Goal: Information Seeking & Learning: Learn about a topic

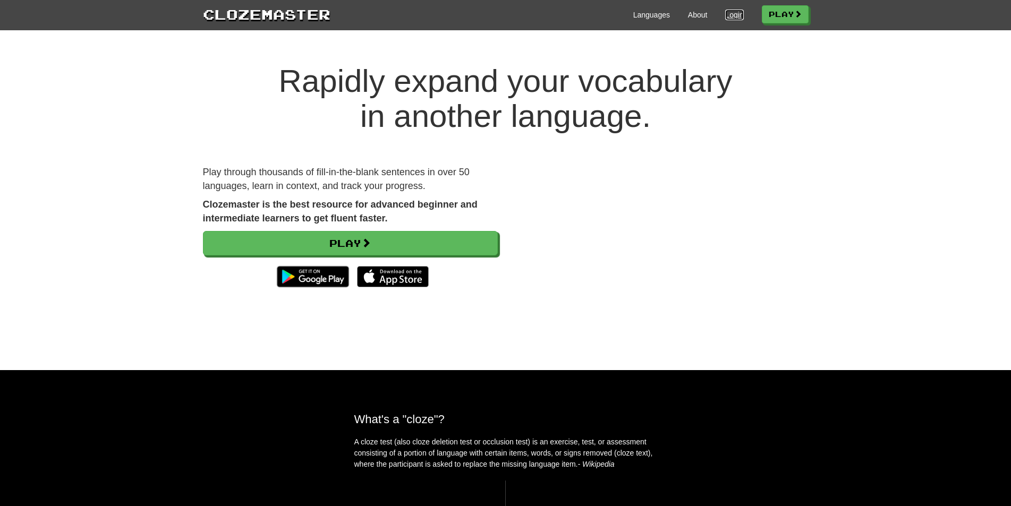
click at [729, 12] on link "Login" at bounding box center [734, 15] width 18 height 11
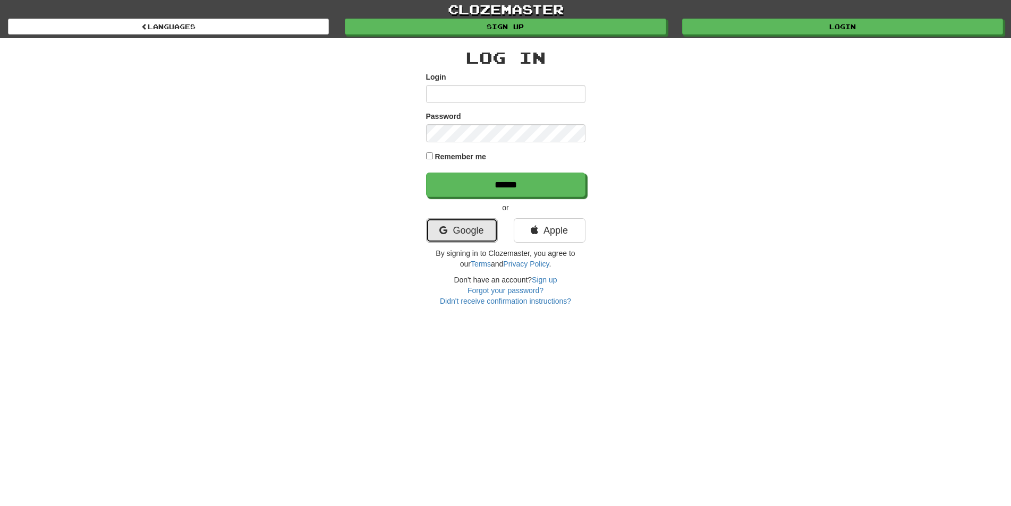
click at [469, 230] on link "Google" at bounding box center [462, 230] width 72 height 24
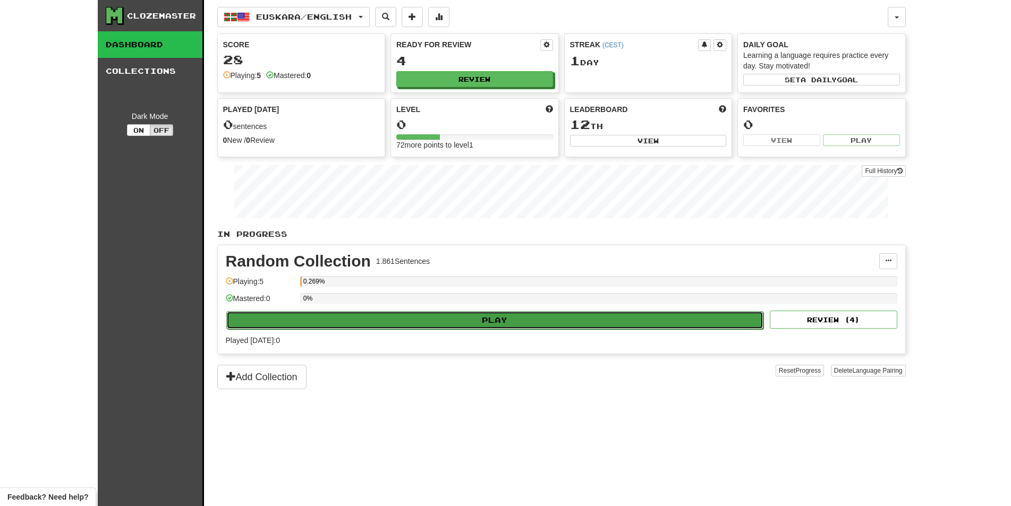
click at [495, 317] on button "Play" at bounding box center [495, 320] width 538 height 18
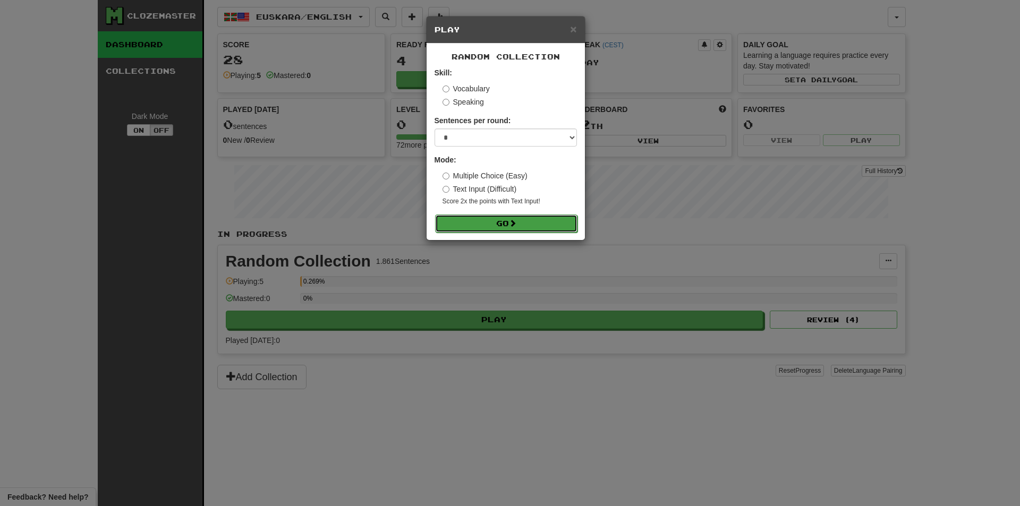
click at [468, 218] on button "Go" at bounding box center [506, 224] width 142 height 18
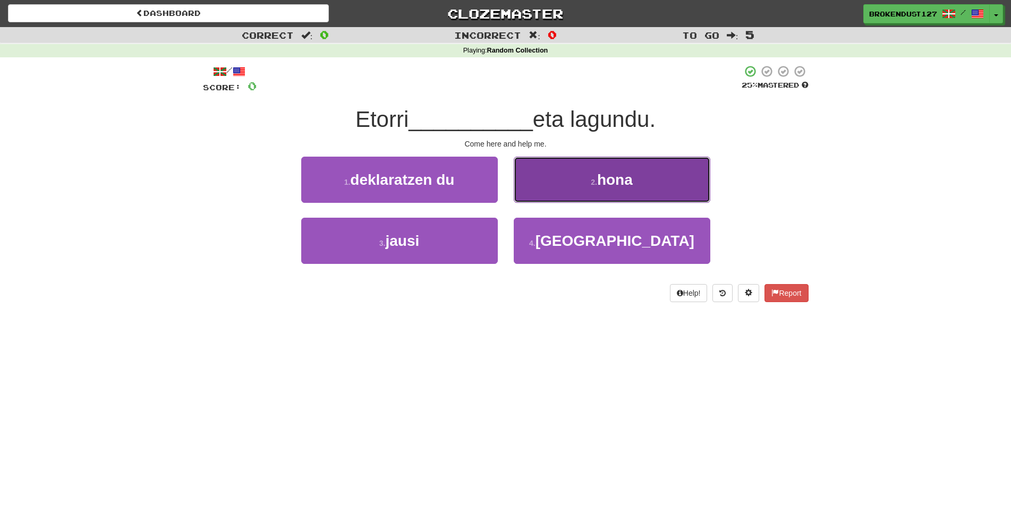
click at [609, 176] on span "hona" at bounding box center [615, 180] width 36 height 16
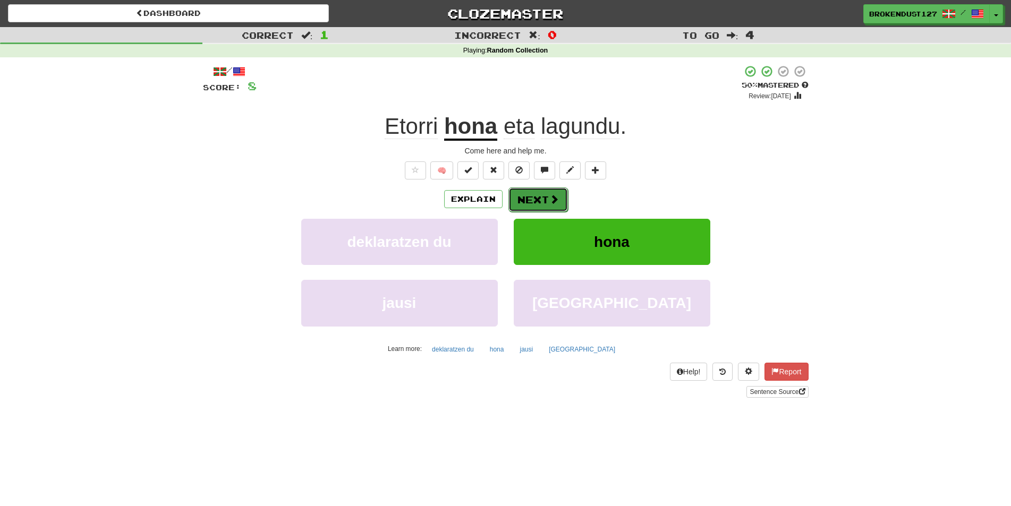
click at [524, 196] on button "Next" at bounding box center [539, 200] width 60 height 24
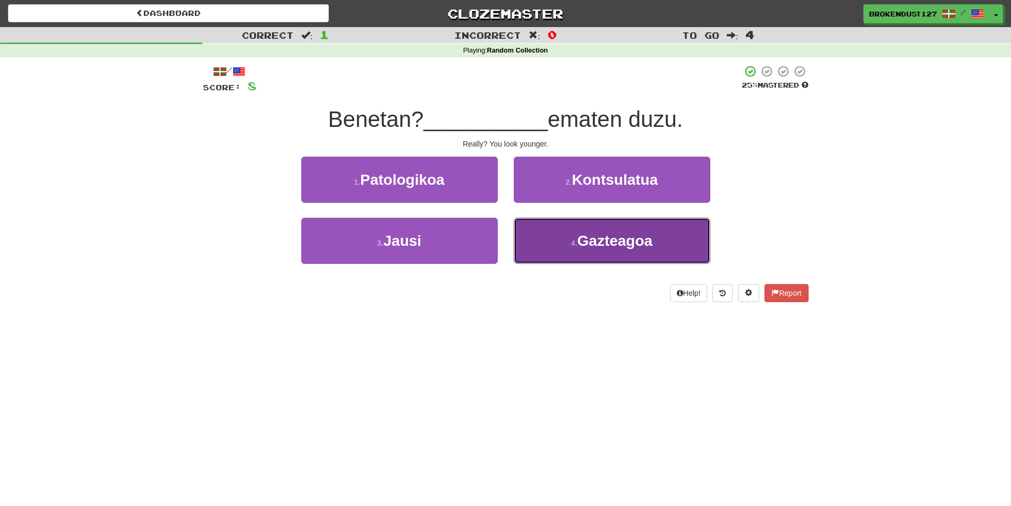
click at [597, 248] on span "Gazteagoa" at bounding box center [615, 241] width 75 height 16
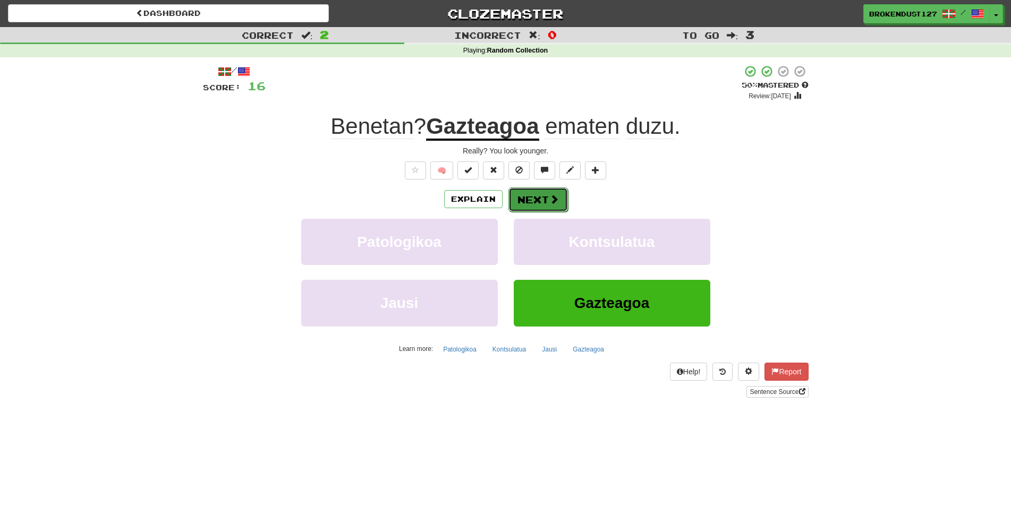
click at [527, 201] on button "Next" at bounding box center [539, 200] width 60 height 24
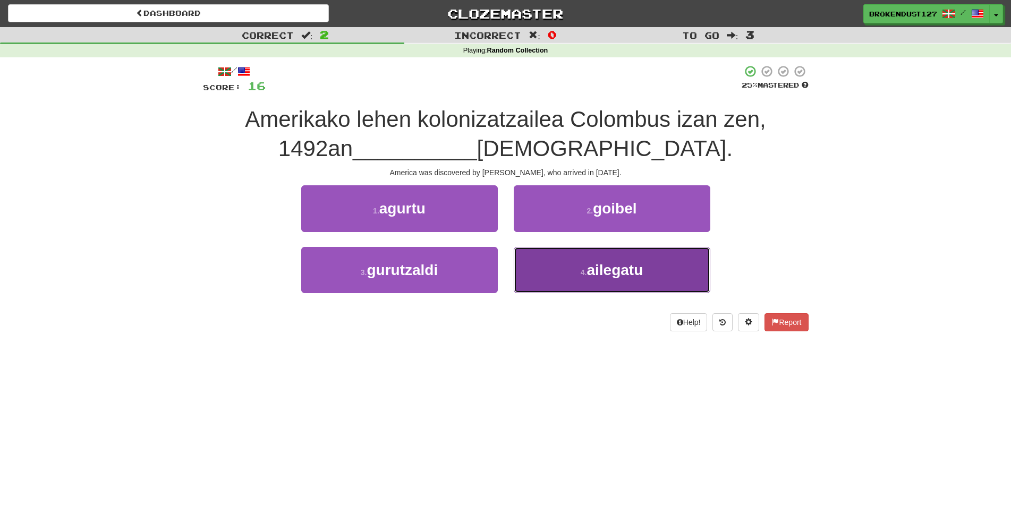
click at [597, 284] on button "4 . ailegatu" at bounding box center [612, 270] width 197 height 46
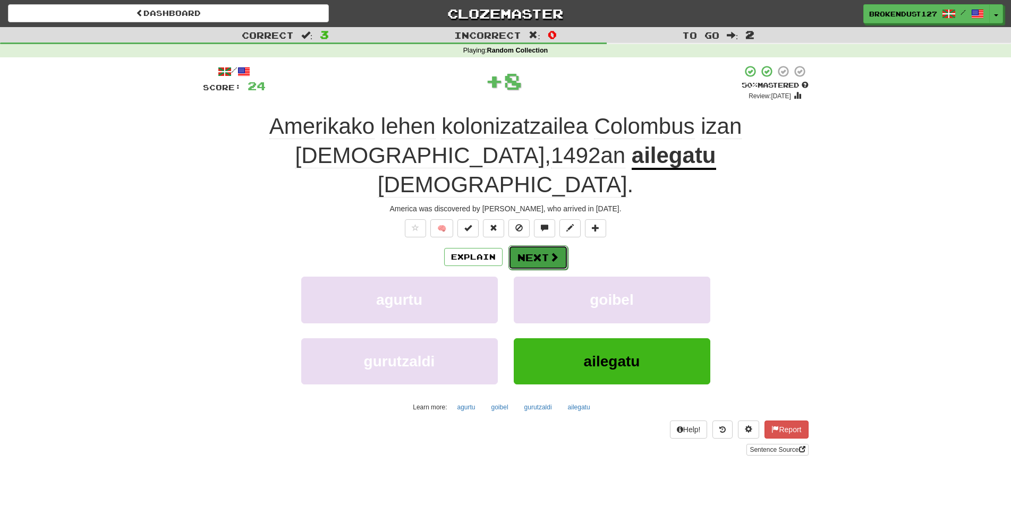
click at [544, 245] on button "Next" at bounding box center [539, 257] width 60 height 24
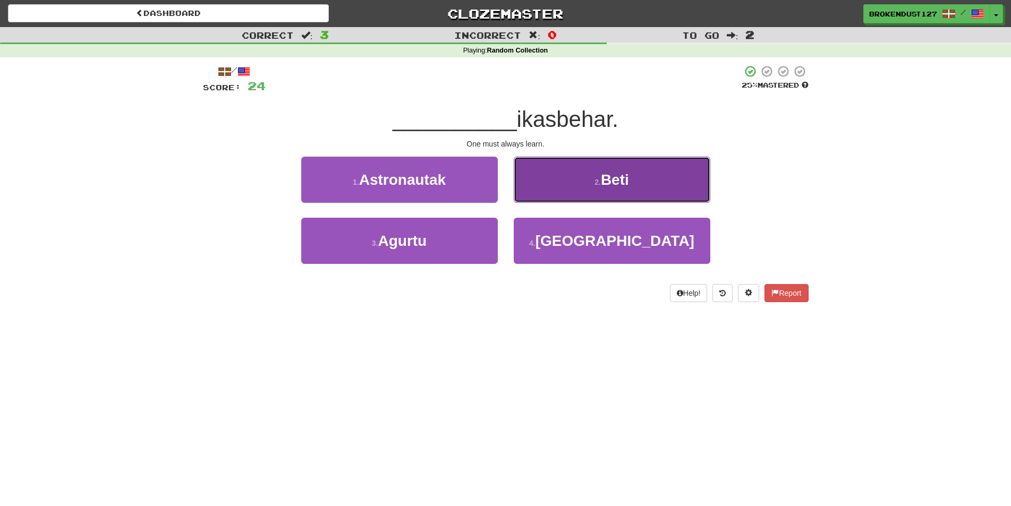
click at [603, 176] on span "Beti" at bounding box center [615, 180] width 28 height 16
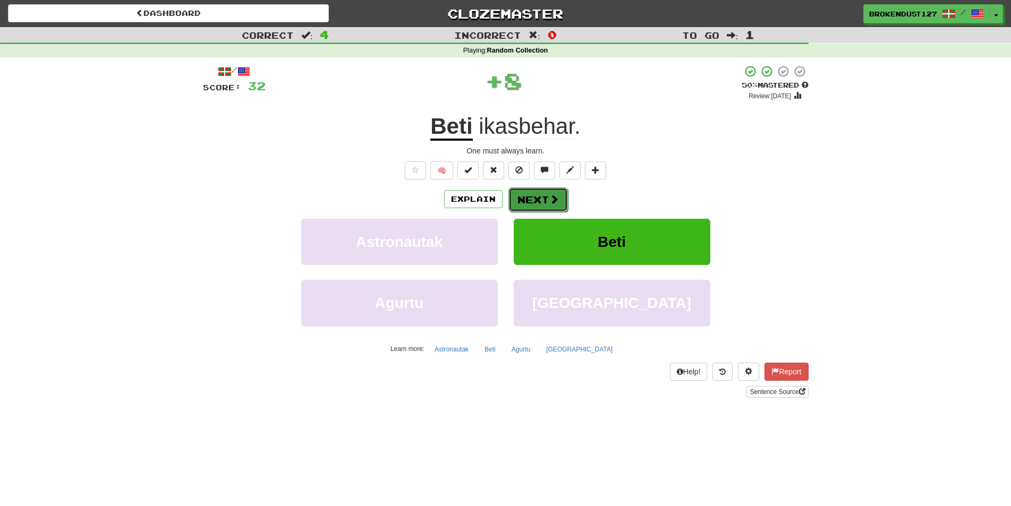
click at [557, 198] on span at bounding box center [554, 199] width 10 height 10
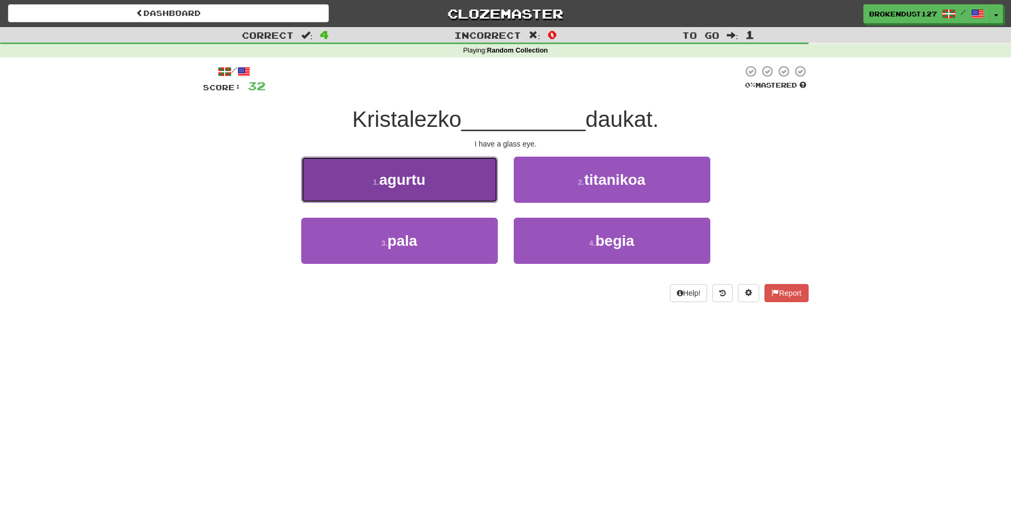
click at [408, 187] on span "agurtu" at bounding box center [402, 180] width 46 height 16
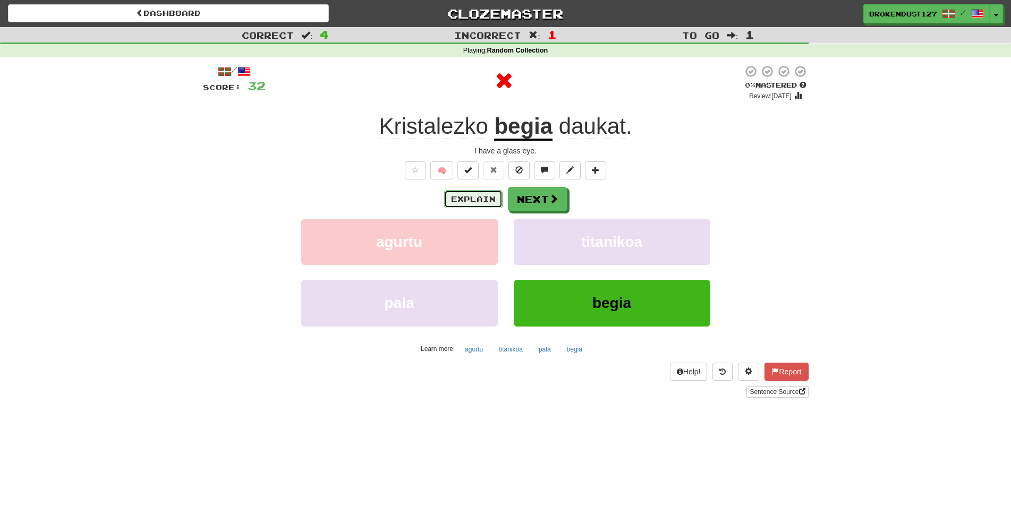
click at [478, 193] on button "Explain" at bounding box center [473, 199] width 58 height 18
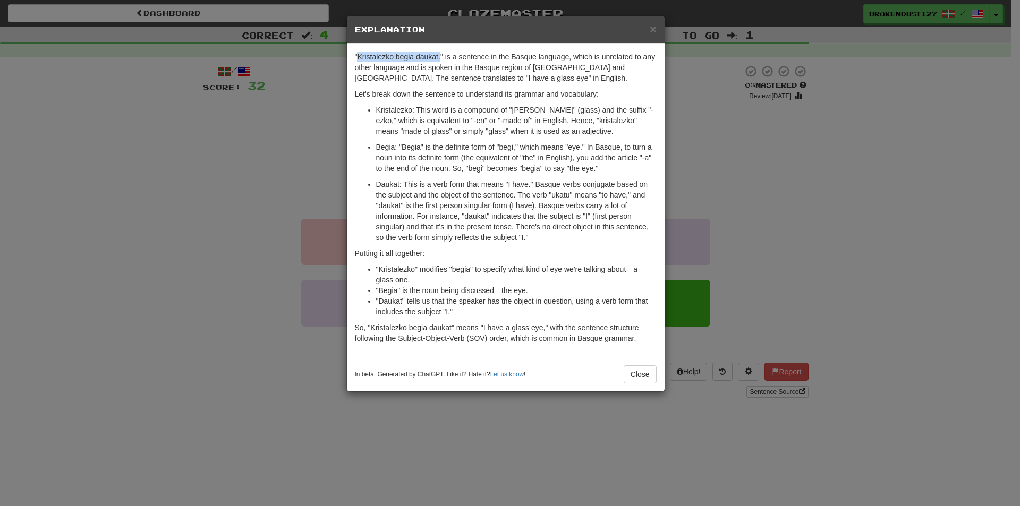
drag, startPoint x: 358, startPoint y: 58, endPoint x: 439, endPoint y: 55, distance: 81.9
click at [439, 55] on p ""Kristalezko begia daukat." is a sentence in the Basque language, which is unre…" at bounding box center [506, 68] width 302 height 32
copy p "Kristalezko begia daukat."
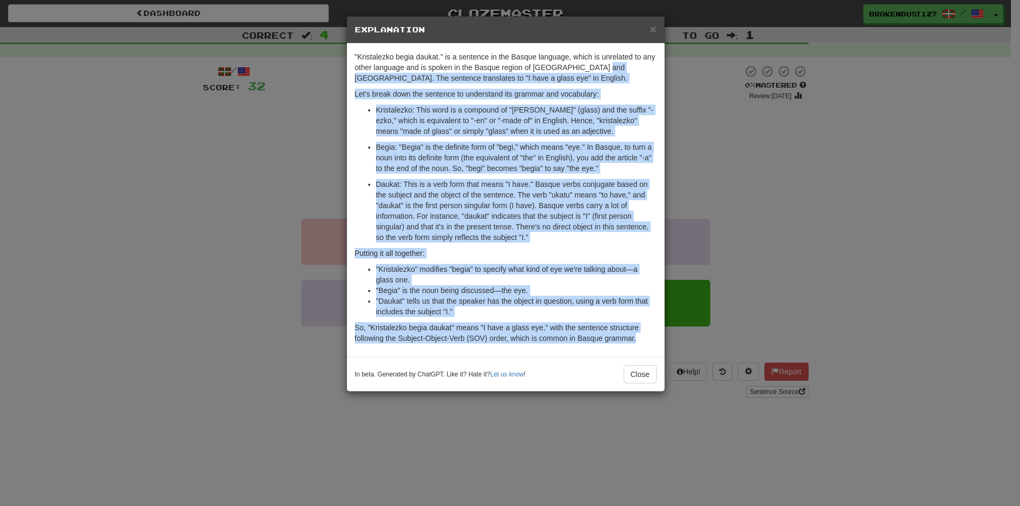
drag, startPoint x: 596, startPoint y: 66, endPoint x: 638, endPoint y: 341, distance: 277.9
click at [638, 341] on div ""Kristalezko begia daukat." is a sentence in the Basque language, which is unre…" at bounding box center [506, 200] width 318 height 313
copy div "The sentence translates to "I have a glass eye" in English. Let's break down th…"
click at [633, 378] on button "Close" at bounding box center [640, 375] width 33 height 18
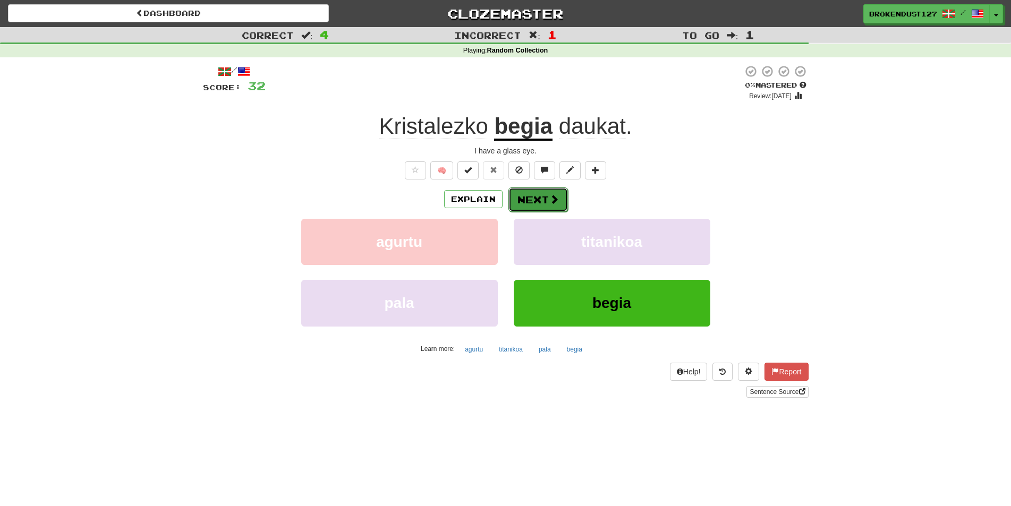
click at [535, 198] on button "Next" at bounding box center [539, 200] width 60 height 24
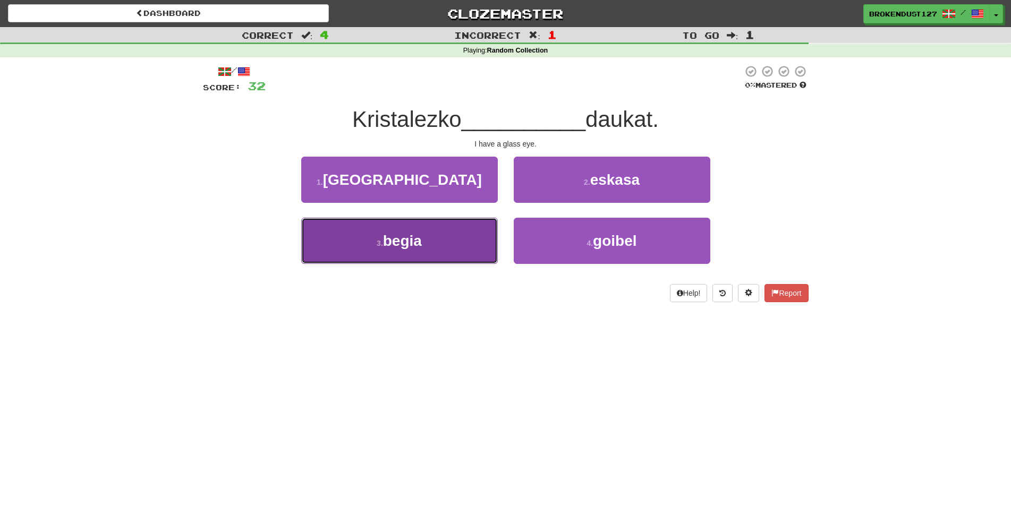
click at [418, 243] on span "begia" at bounding box center [402, 241] width 39 height 16
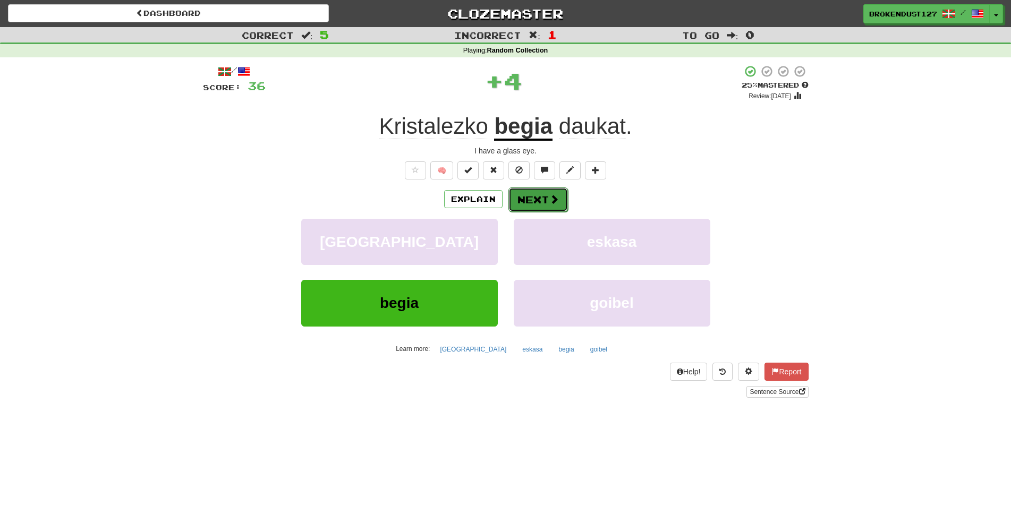
click at [556, 204] on span at bounding box center [554, 199] width 10 height 10
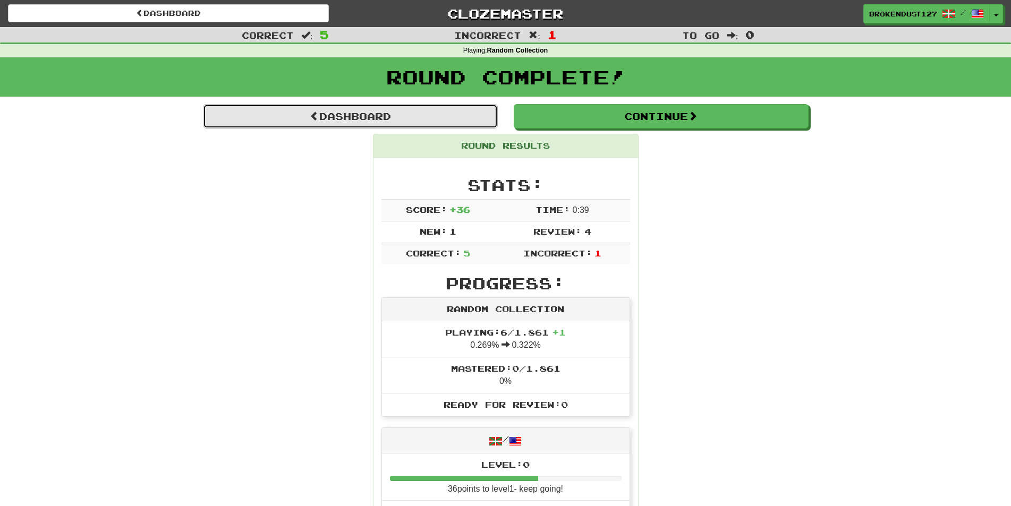
click at [361, 118] on link "Dashboard" at bounding box center [350, 116] width 295 height 24
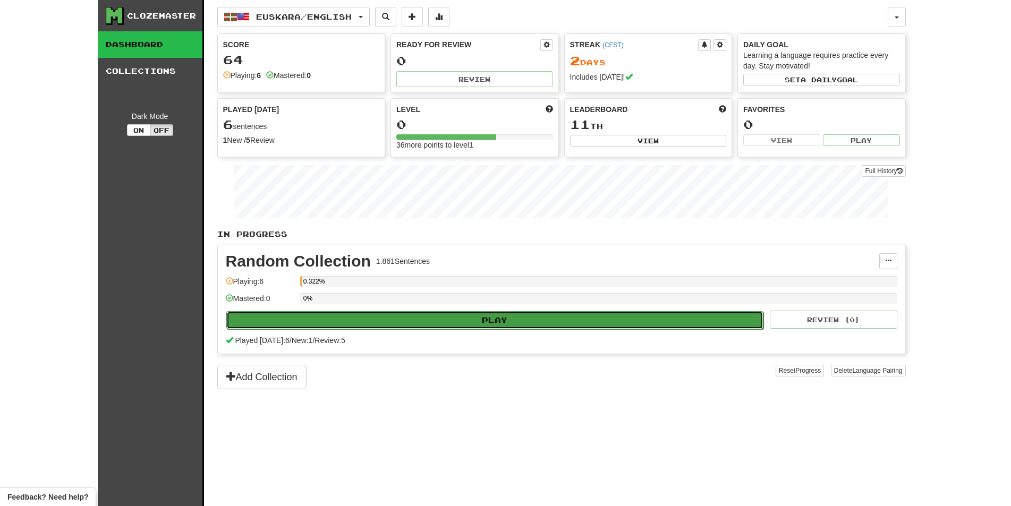
click at [494, 322] on button "Play" at bounding box center [495, 320] width 538 height 18
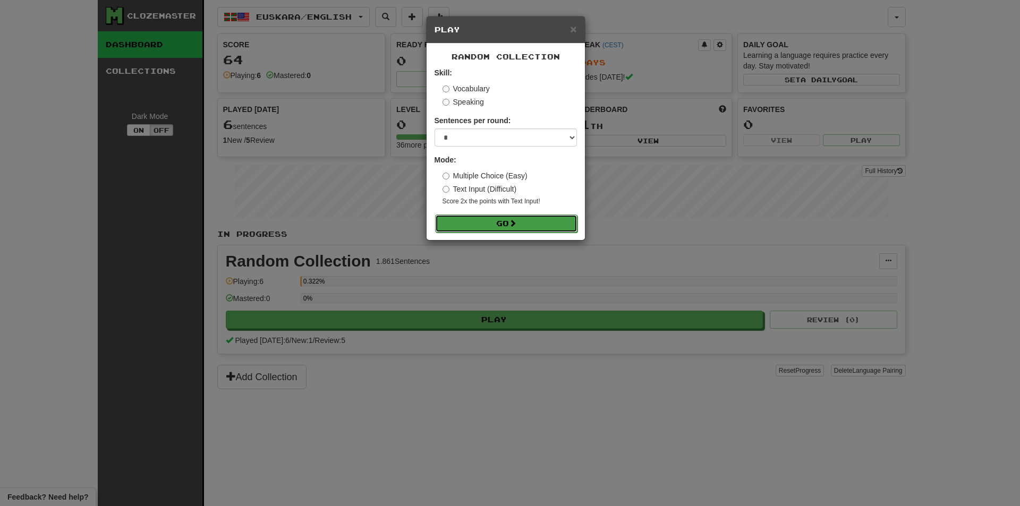
click at [492, 225] on button "Go" at bounding box center [506, 224] width 142 height 18
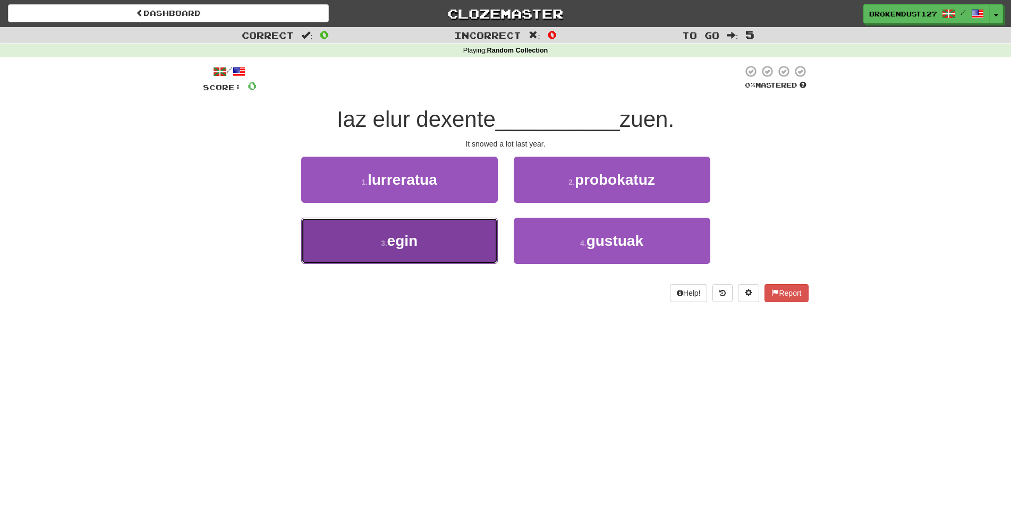
click at [418, 240] on span "egin" at bounding box center [402, 241] width 31 height 16
